Goal: Task Accomplishment & Management: Use online tool/utility

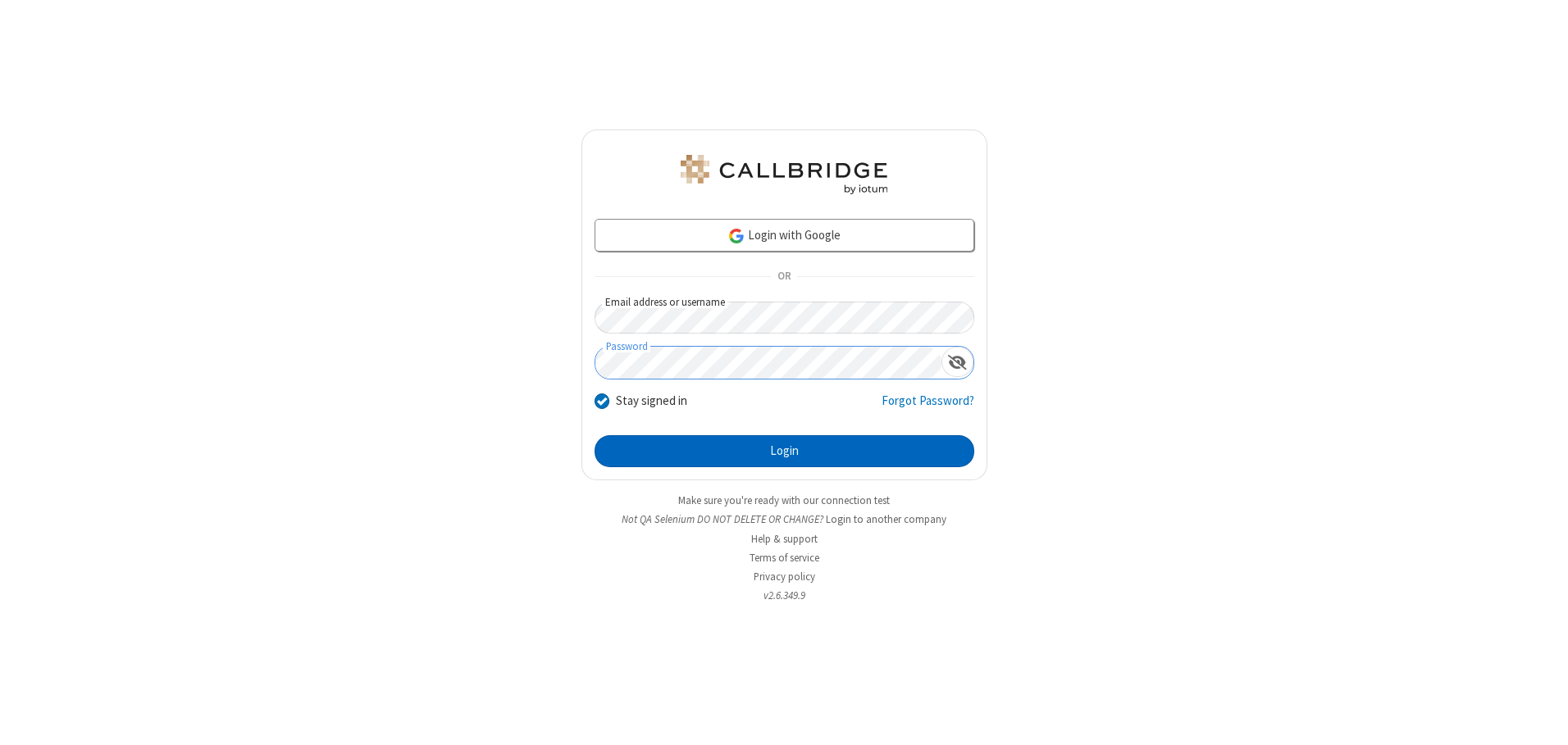
click at [784, 451] on button "Login" at bounding box center [784, 452] width 379 height 33
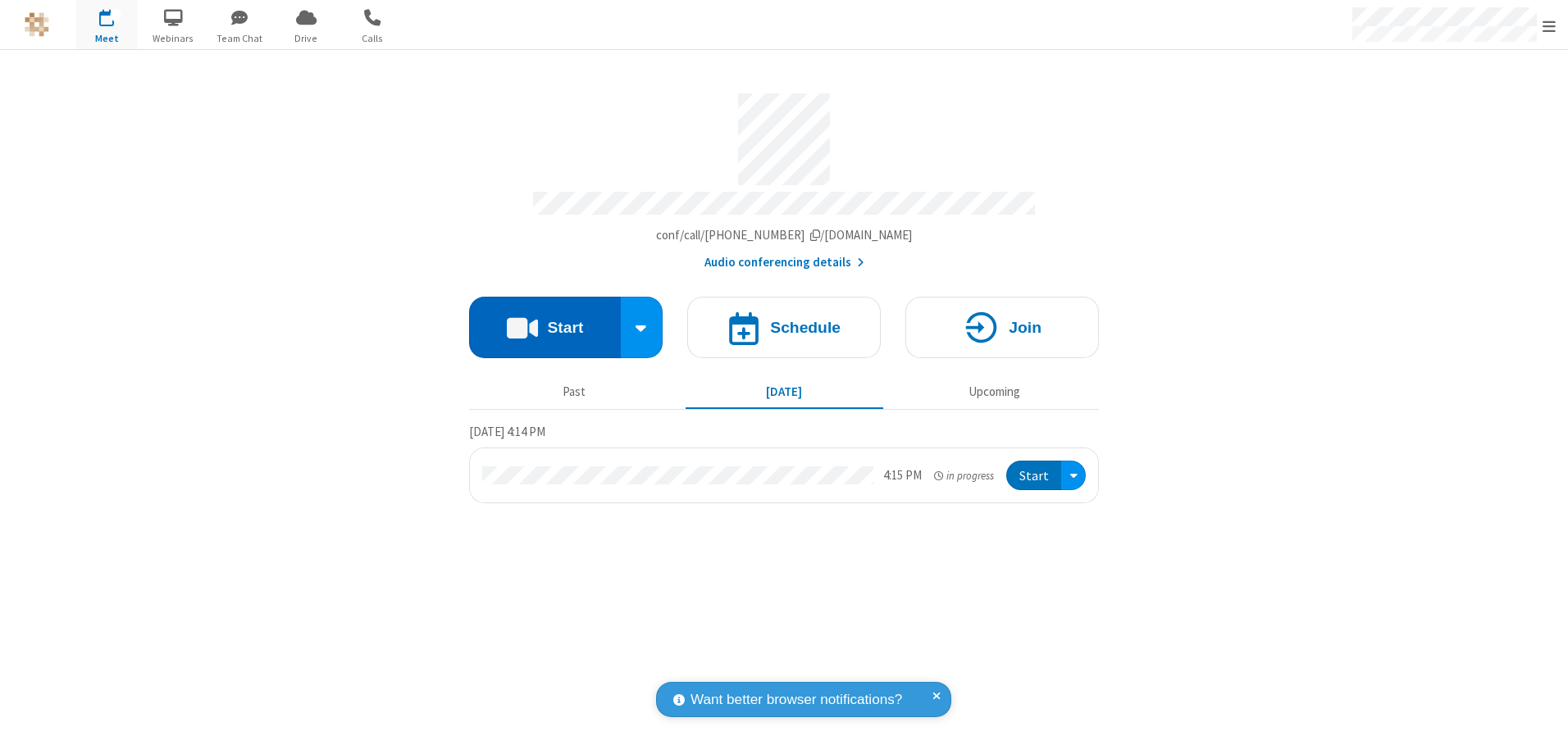
click at [544, 322] on button "Start" at bounding box center [545, 327] width 151 height 61
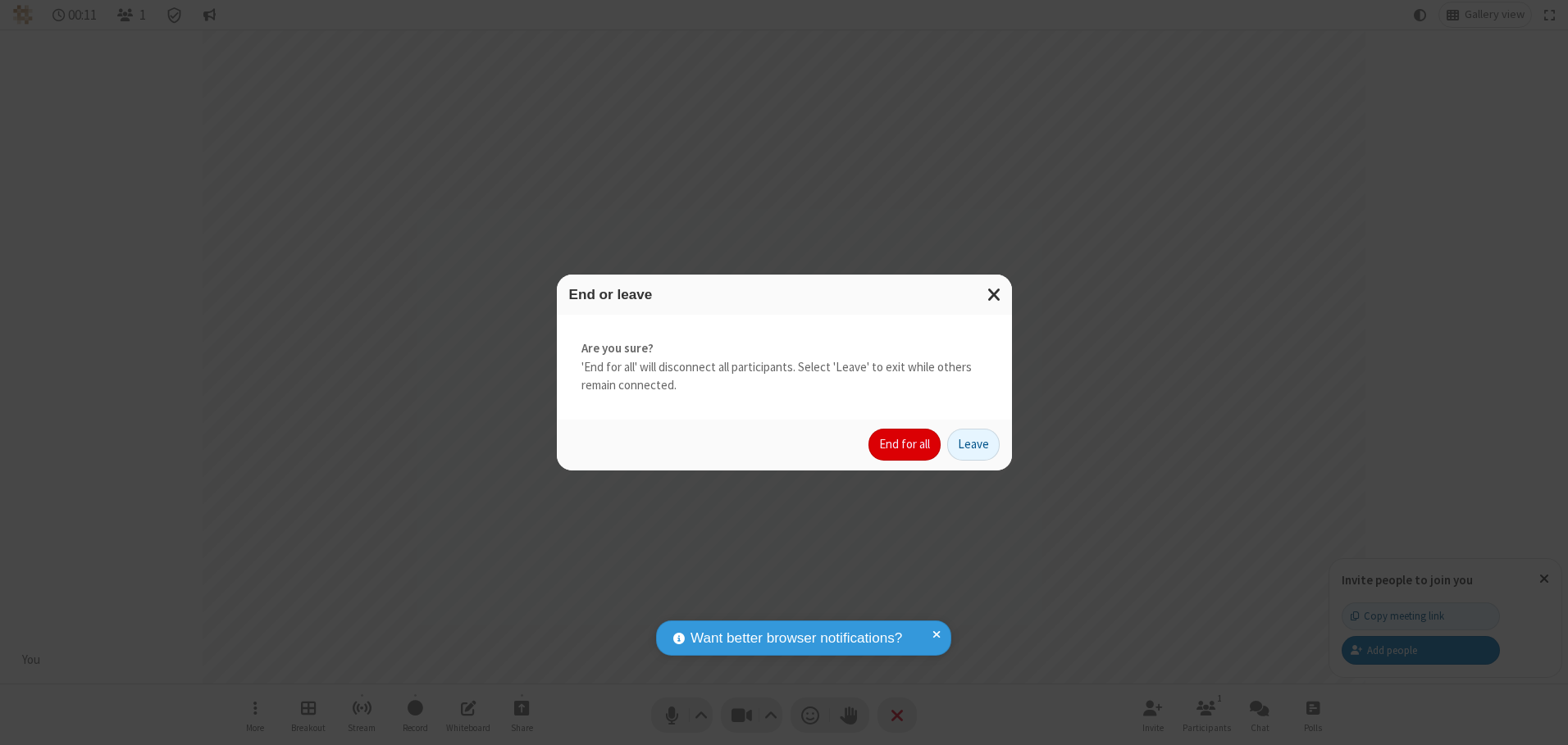
click at [905, 444] on button "End for all" at bounding box center [904, 445] width 72 height 33
